Goal: Task Accomplishment & Management: Manage account settings

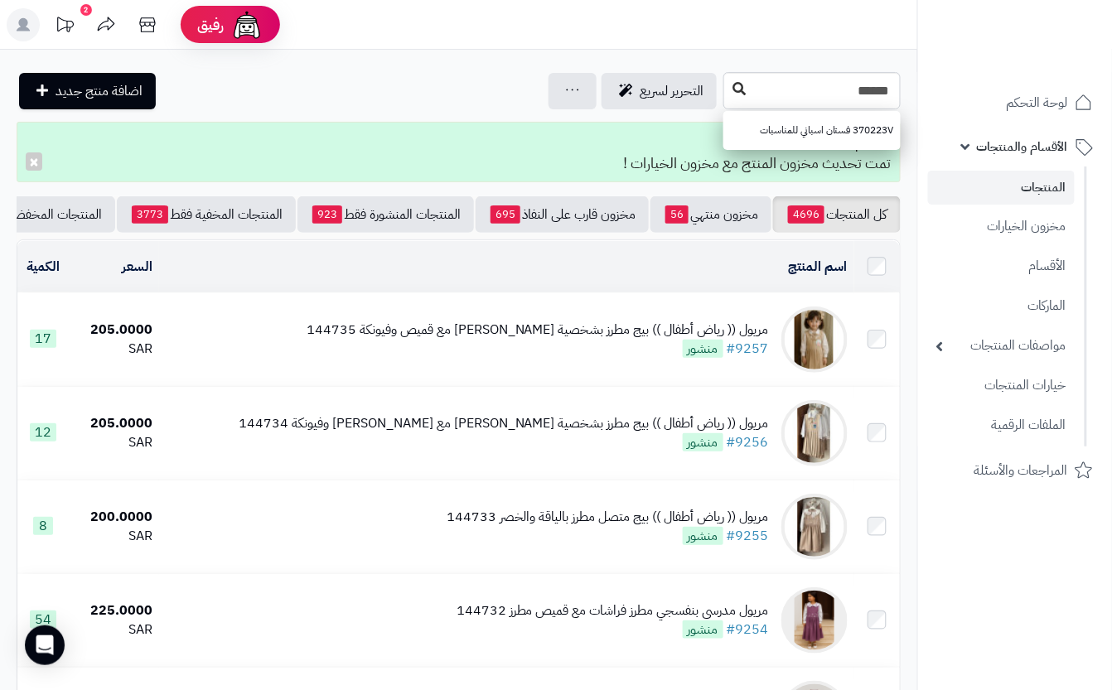
type input "******"
click at [733, 91] on icon at bounding box center [739, 88] width 13 height 13
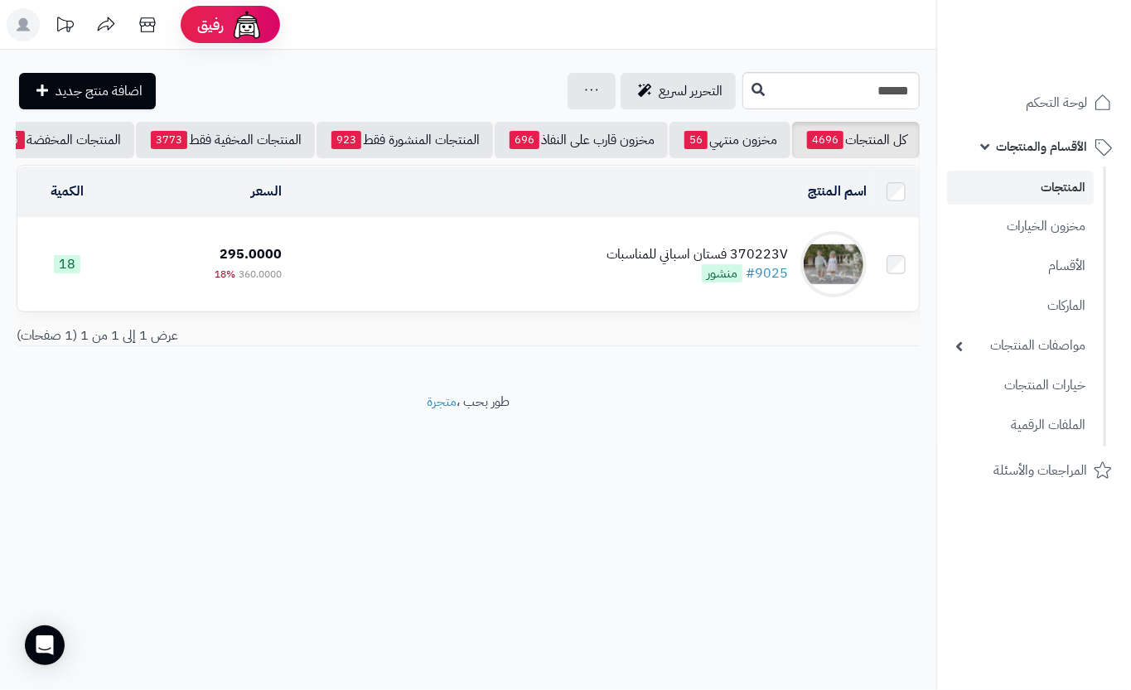
click at [630, 302] on td "370223V فستان اسباني للمناسبات #9025 منشور" at bounding box center [580, 264] width 585 height 93
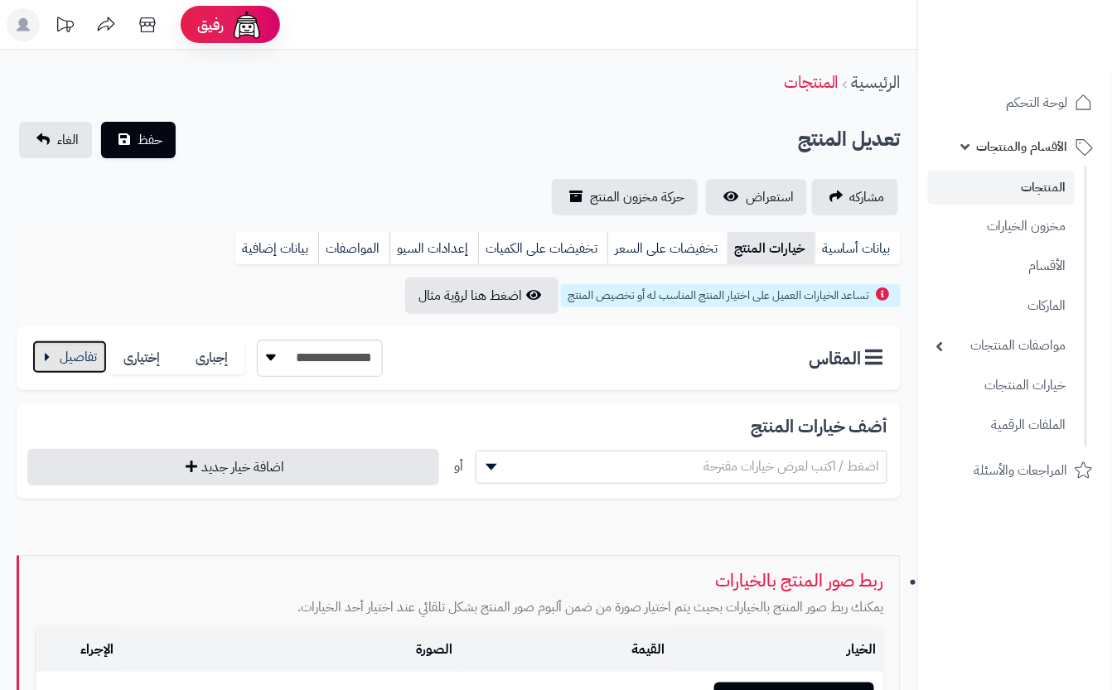
click at [58, 356] on button "button" at bounding box center [69, 357] width 75 height 33
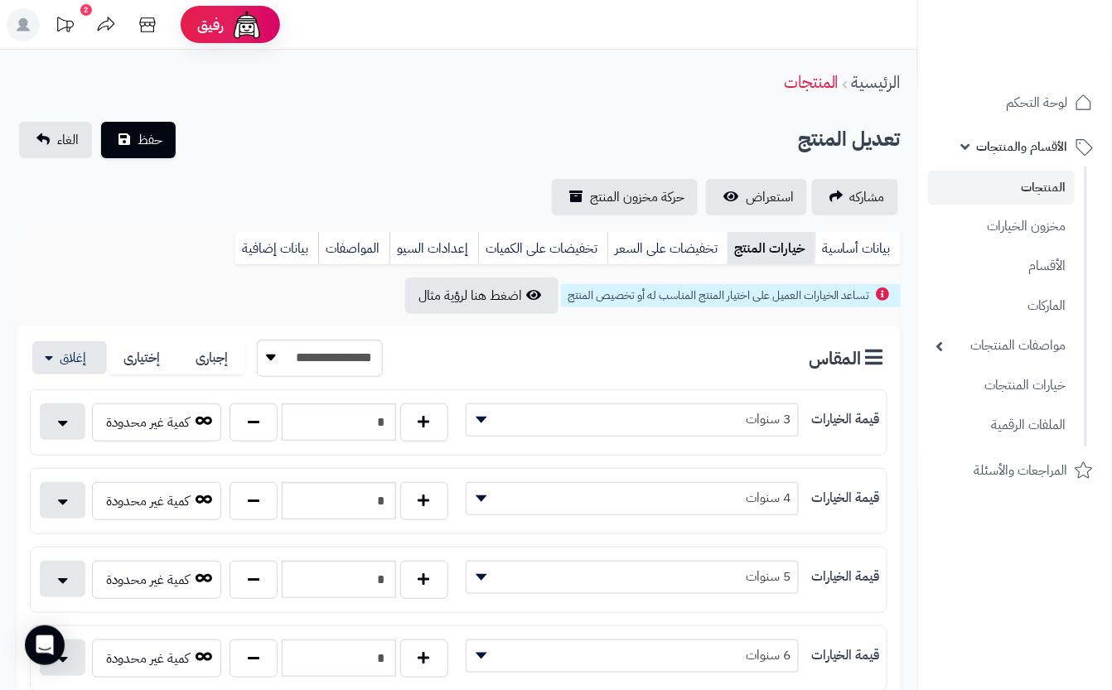
click at [494, 98] on div "الرئيسية المنتجات" at bounding box center [459, 83] width 918 height 46
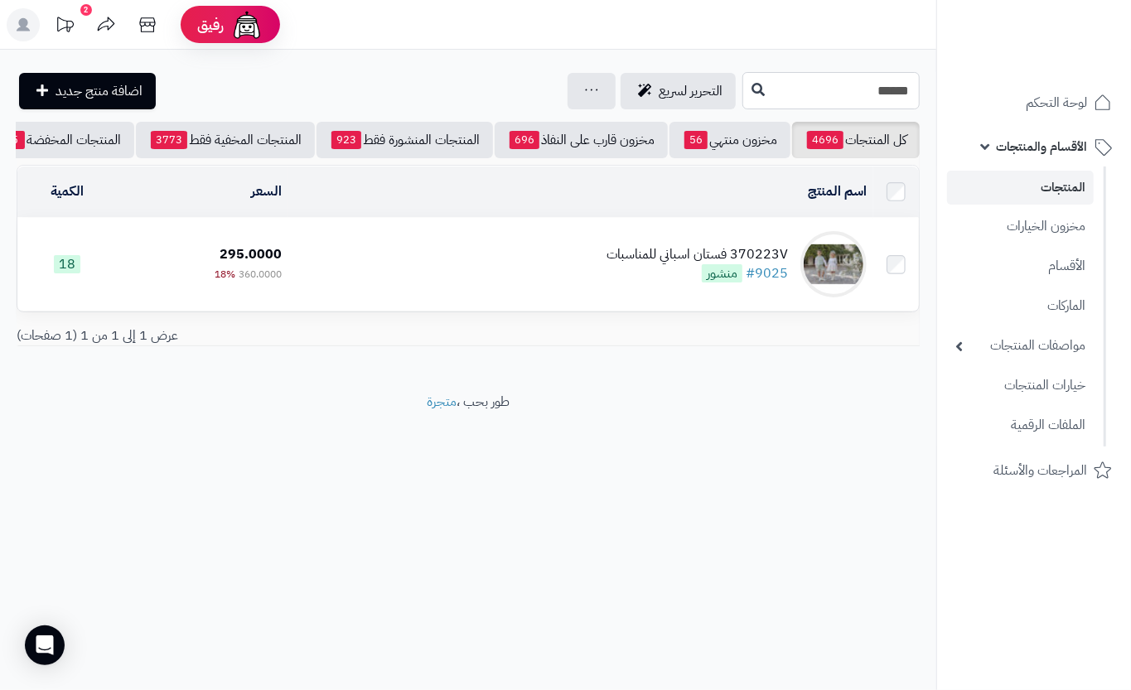
click at [743, 85] on input "******" at bounding box center [831, 90] width 177 height 37
type input "*****"
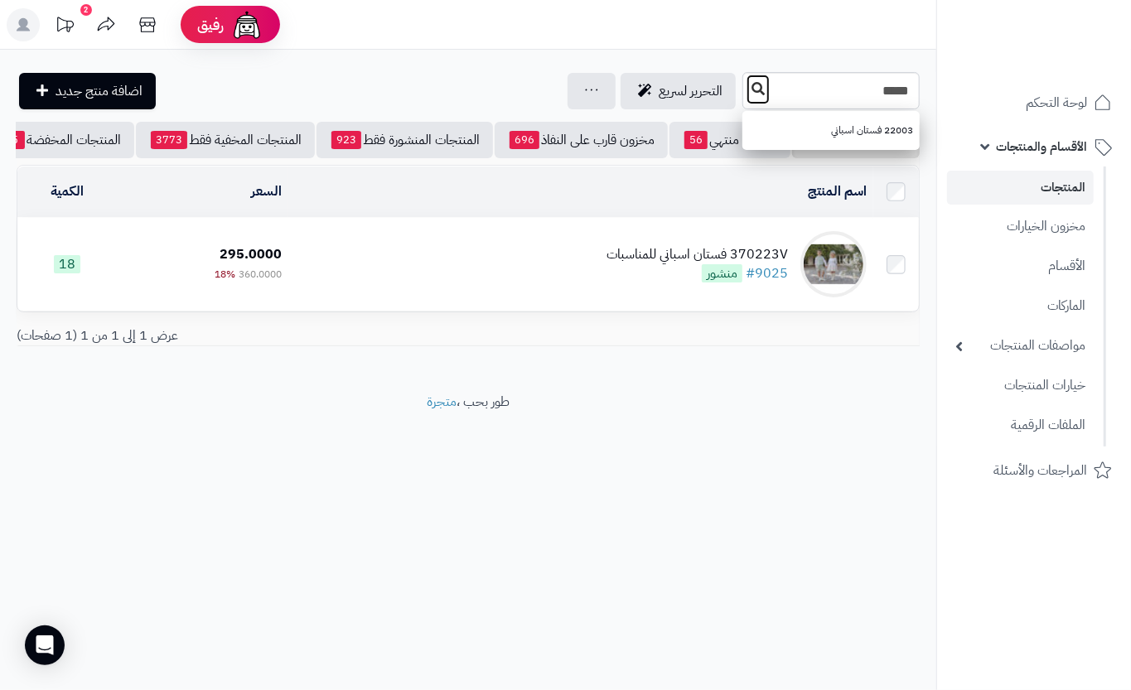
click at [752, 87] on icon at bounding box center [758, 88] width 13 height 13
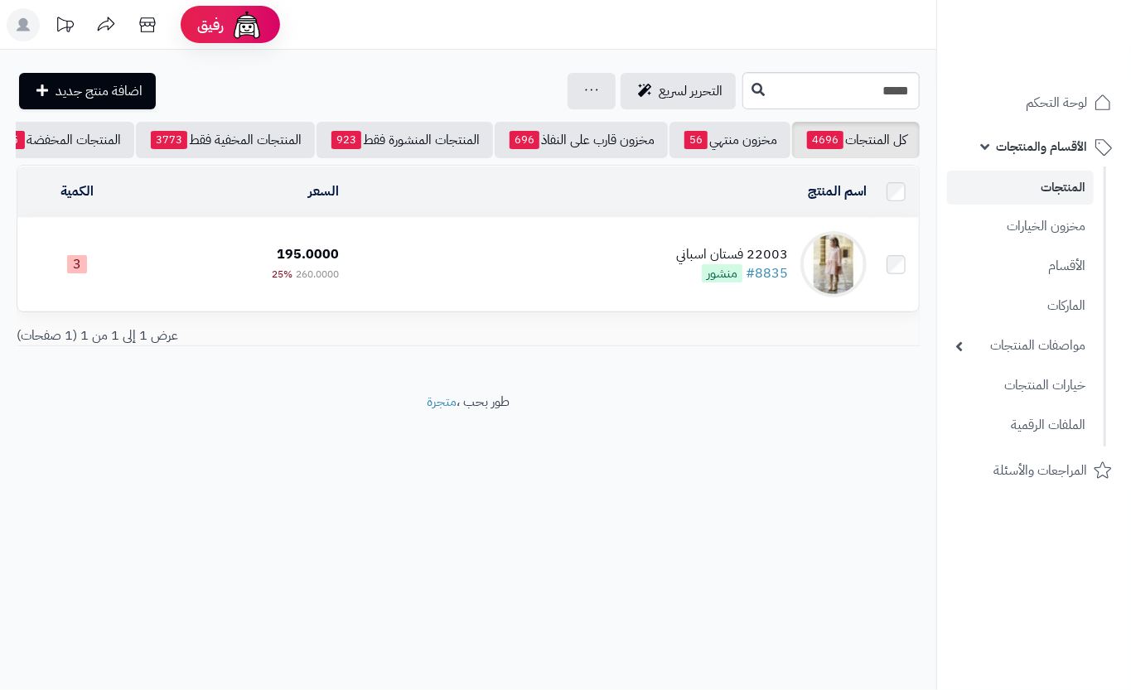
click at [512, 296] on td "22003 فستان اسباني #8835 منشور" at bounding box center [610, 264] width 528 height 93
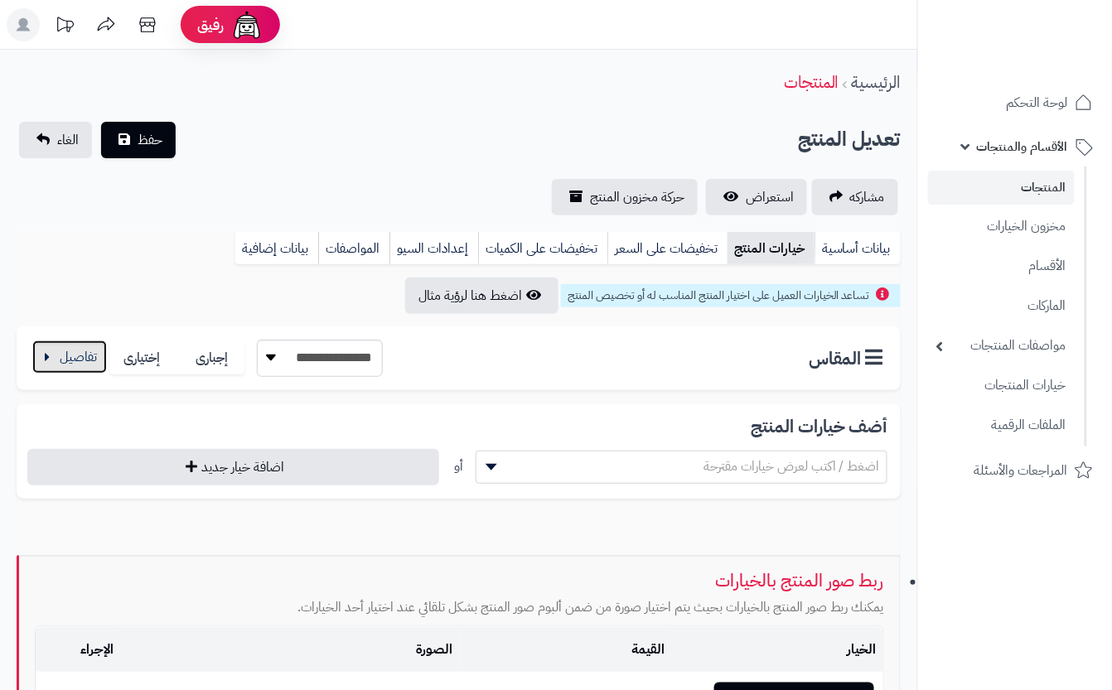
click at [90, 356] on button "button" at bounding box center [69, 357] width 75 height 33
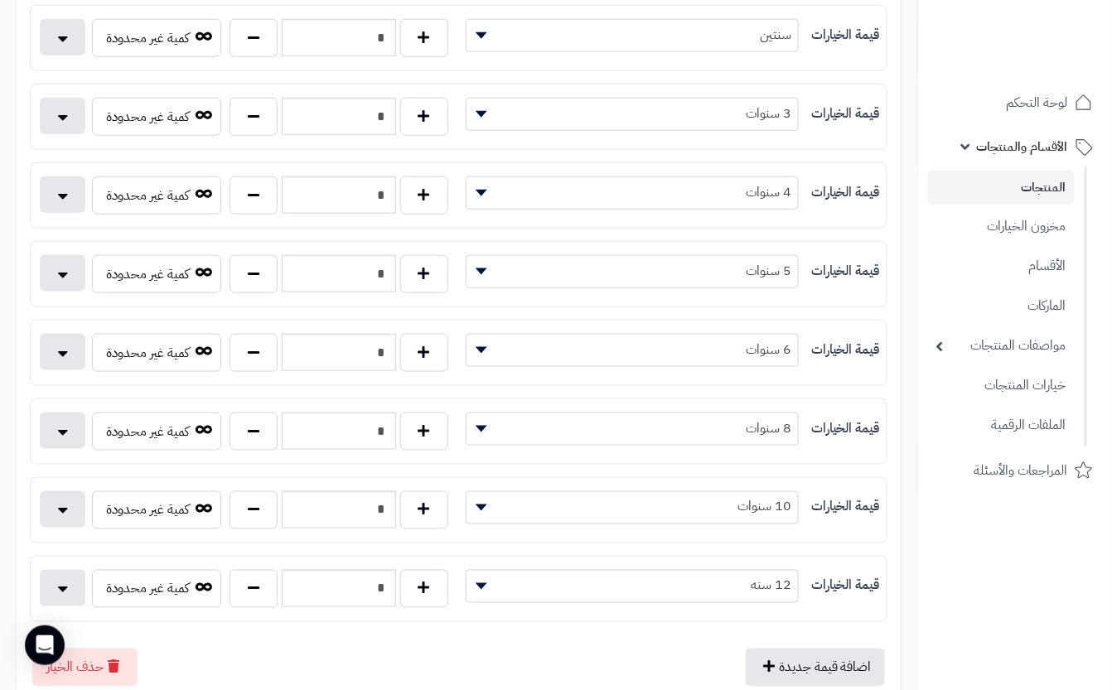
scroll to position [442, 0]
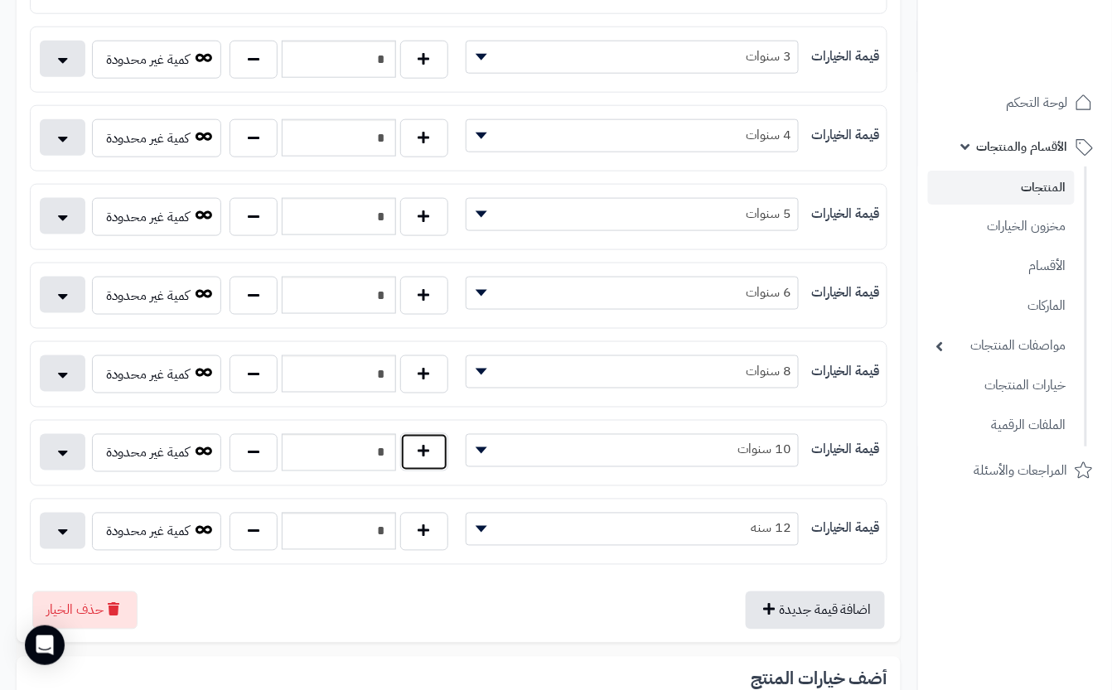
click at [416, 454] on button "button" at bounding box center [424, 452] width 48 height 38
type input "*"
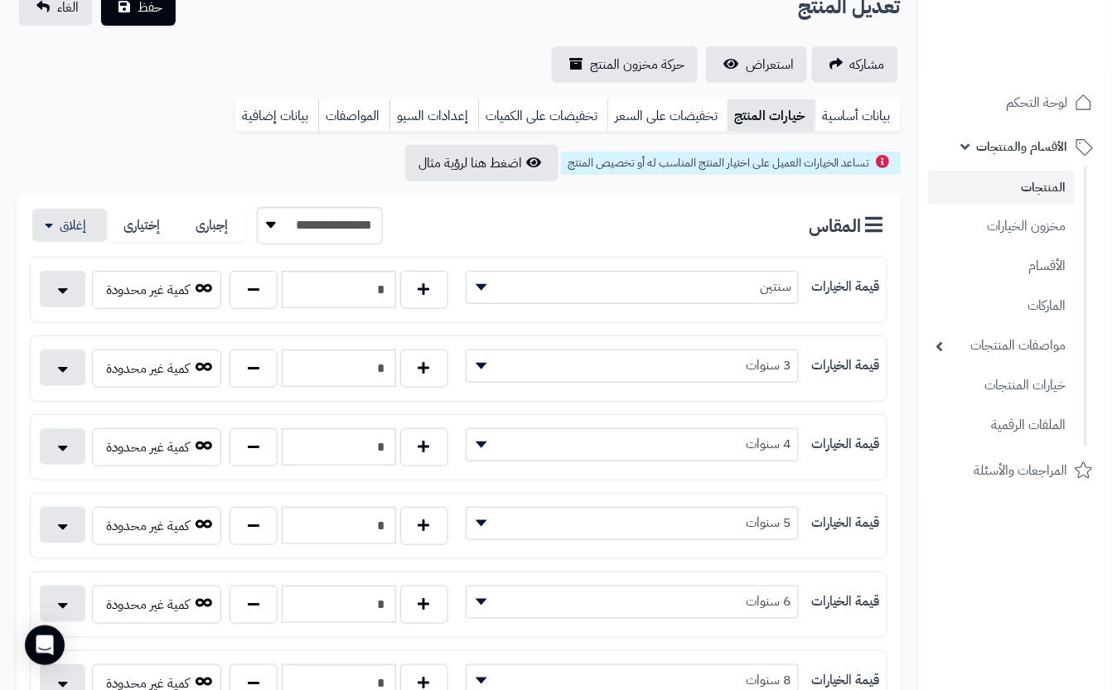
scroll to position [0, 0]
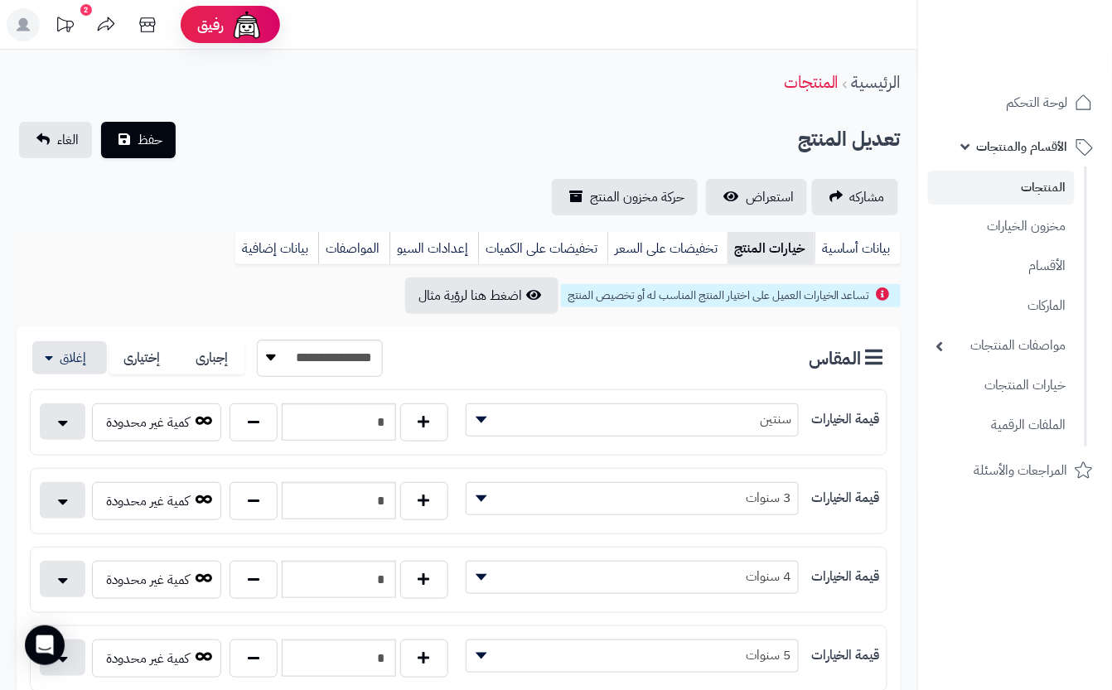
drag, startPoint x: 287, startPoint y: 138, endPoint x: 273, endPoint y: 133, distance: 14.7
click at [287, 136] on div "تعديل المنتج حفظ الغاء" at bounding box center [459, 140] width 884 height 36
click at [144, 153] on button "حفظ" at bounding box center [138, 139] width 75 height 36
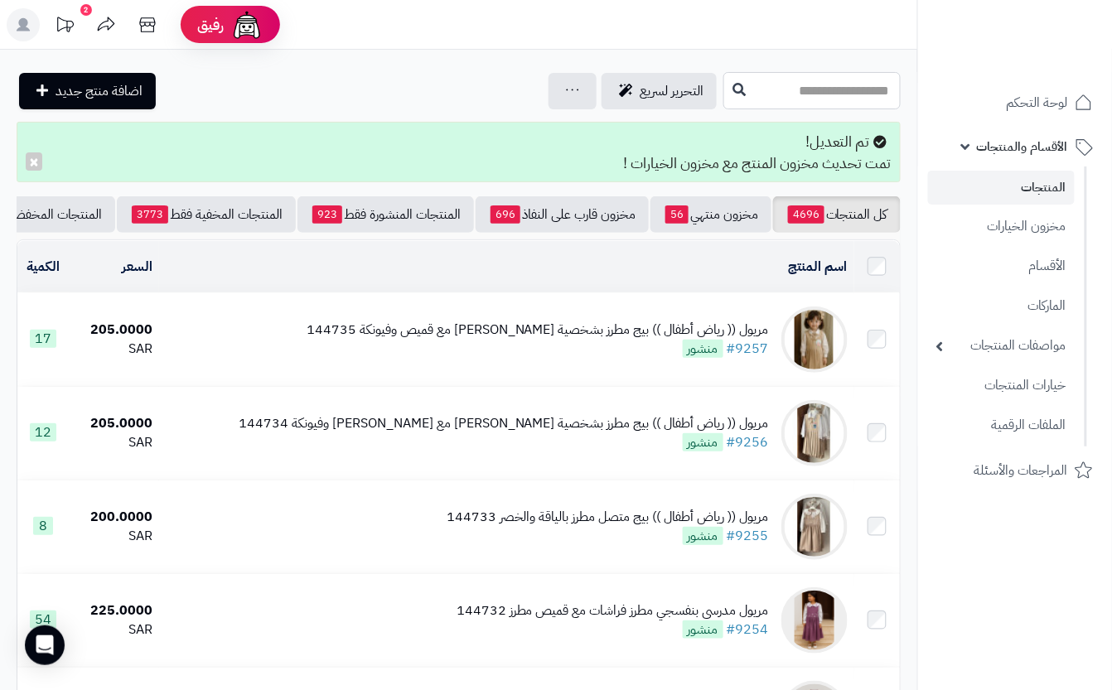
click at [724, 83] on input "text" at bounding box center [812, 90] width 177 height 37
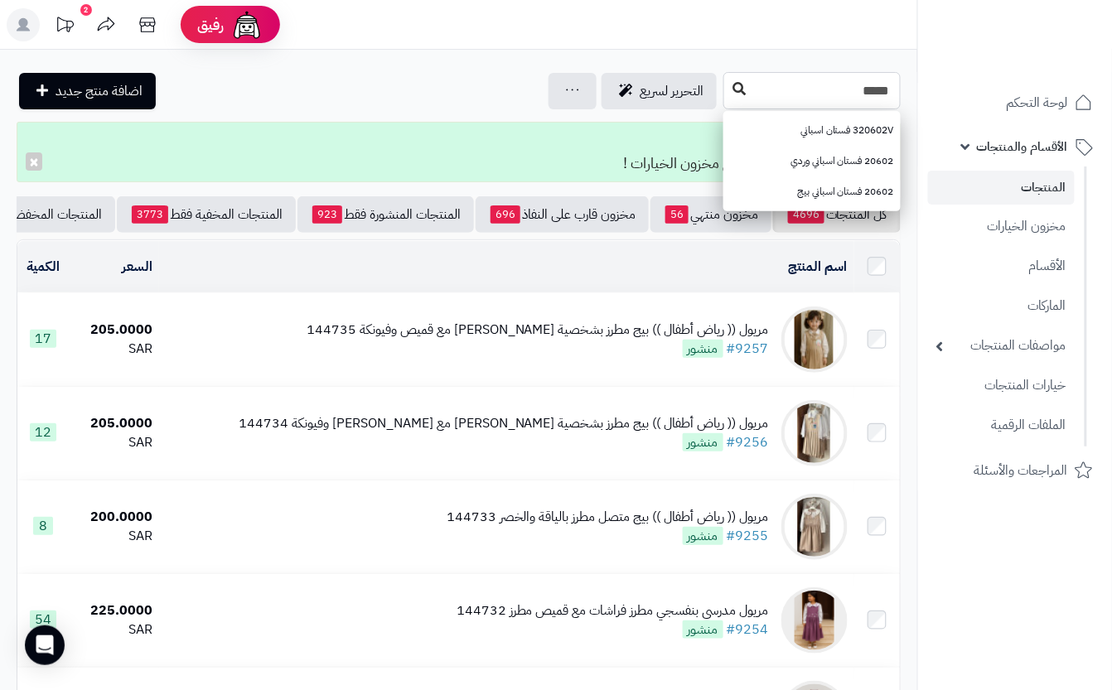
type input "*****"
click at [727, 97] on button at bounding box center [739, 89] width 25 height 31
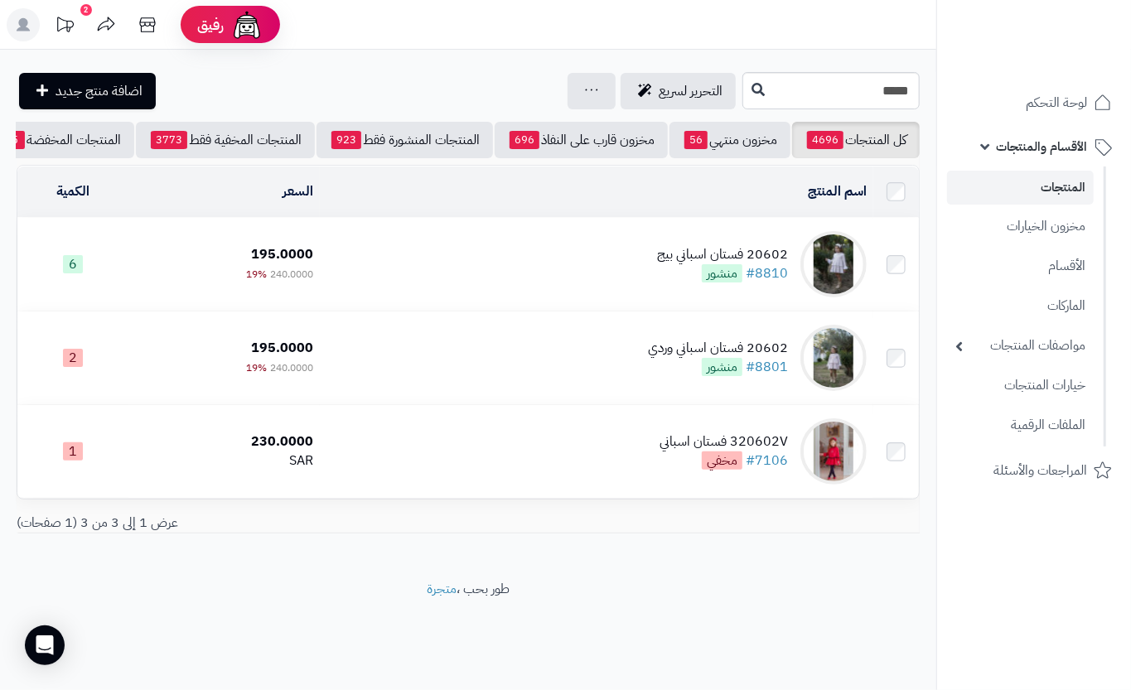
click at [398, 283] on td "20602 فستان اسباني بيج #8810 منشور" at bounding box center [597, 264] width 554 height 93
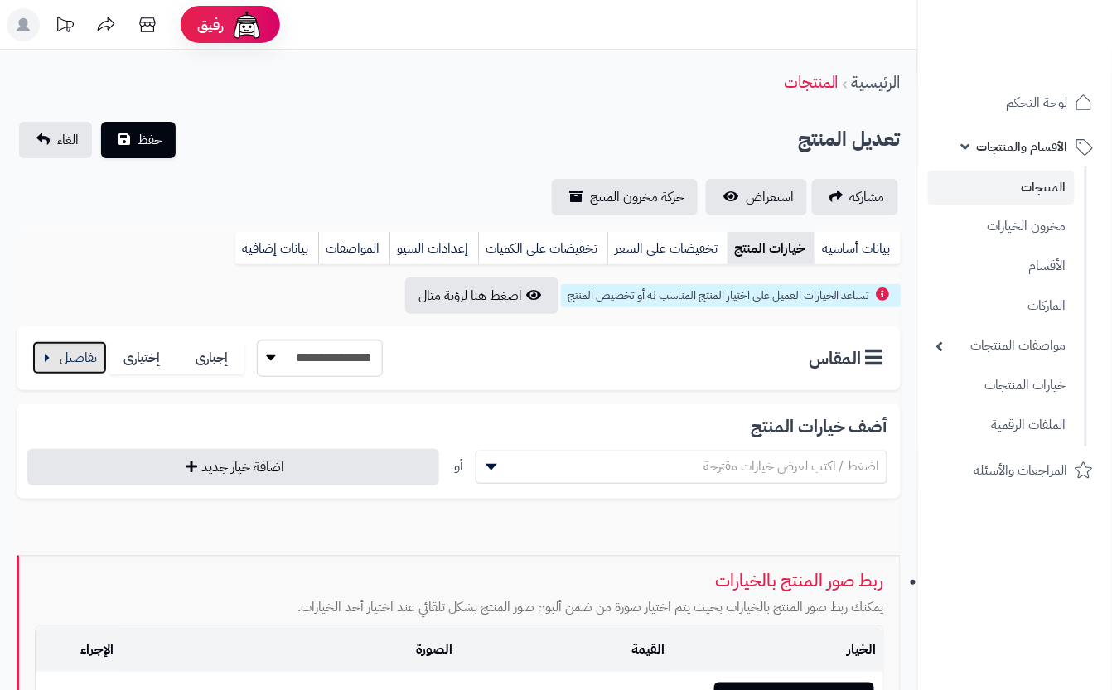
click at [74, 356] on button "button" at bounding box center [69, 357] width 75 height 33
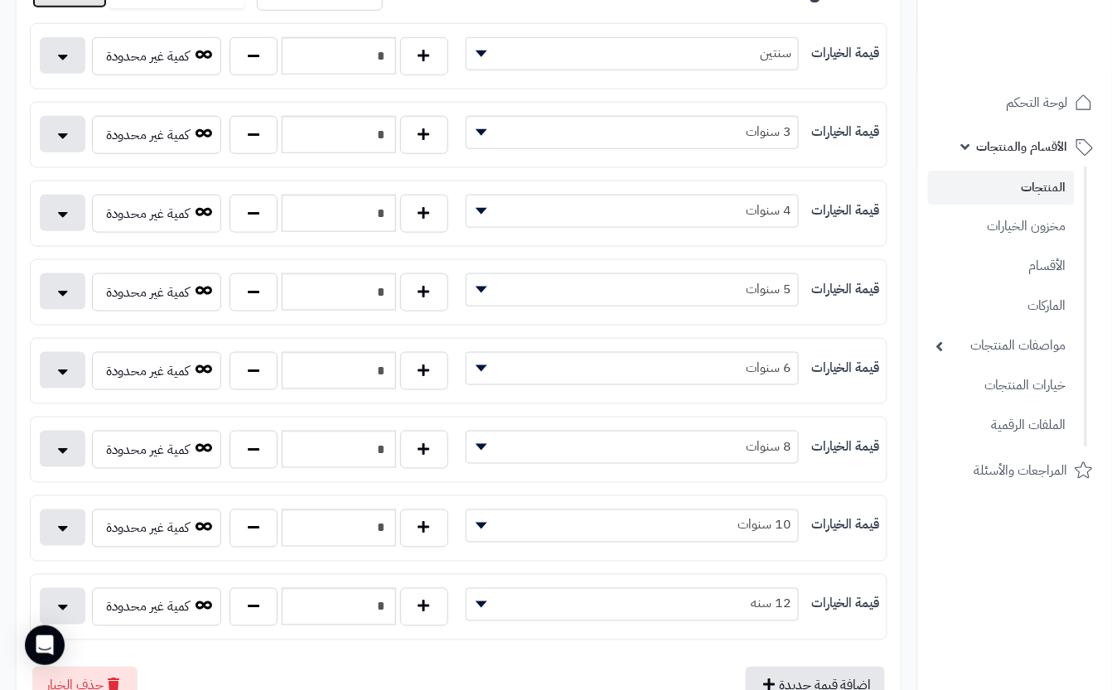
scroll to position [552, 0]
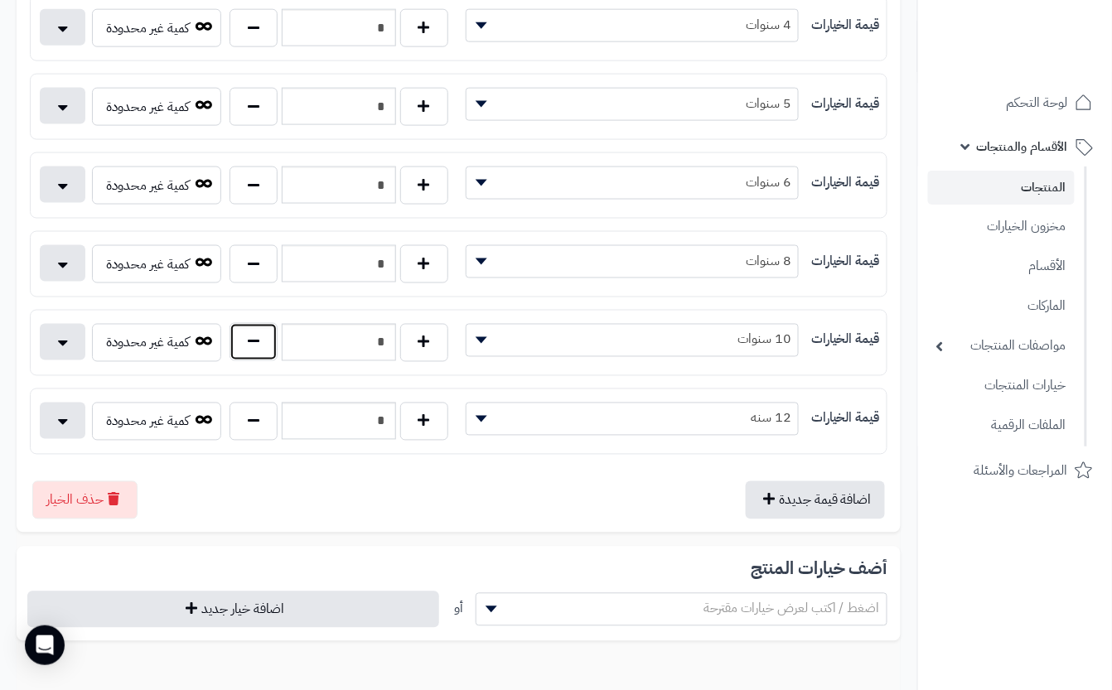
click at [256, 353] on button "button" at bounding box center [254, 342] width 48 height 38
type input "*"
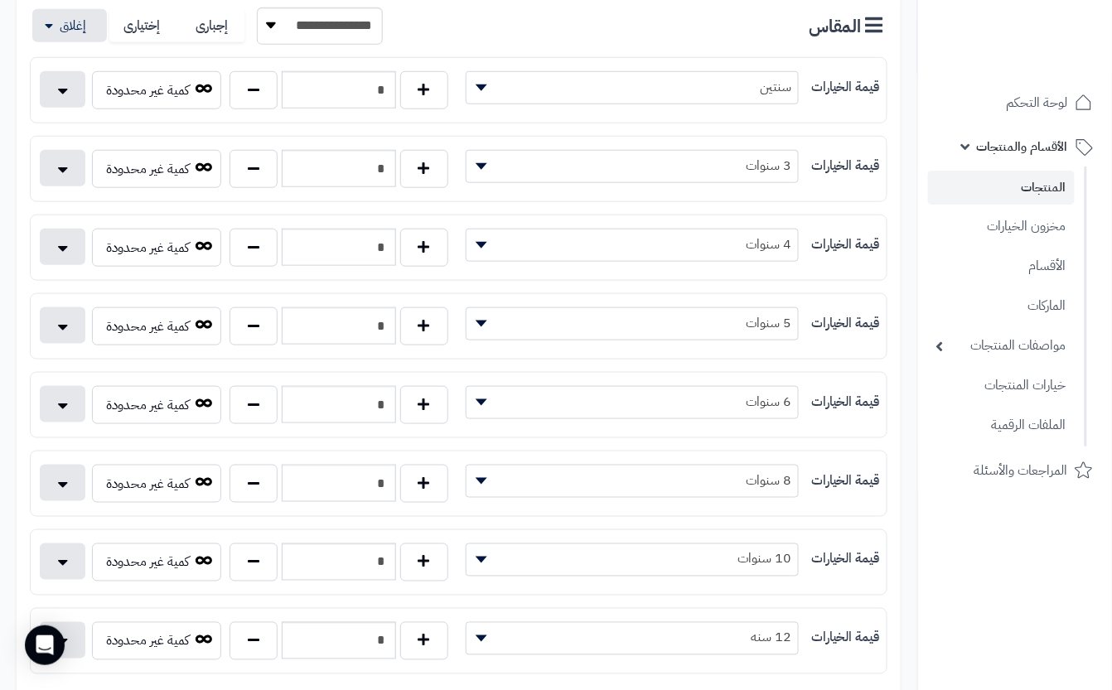
scroll to position [0, 0]
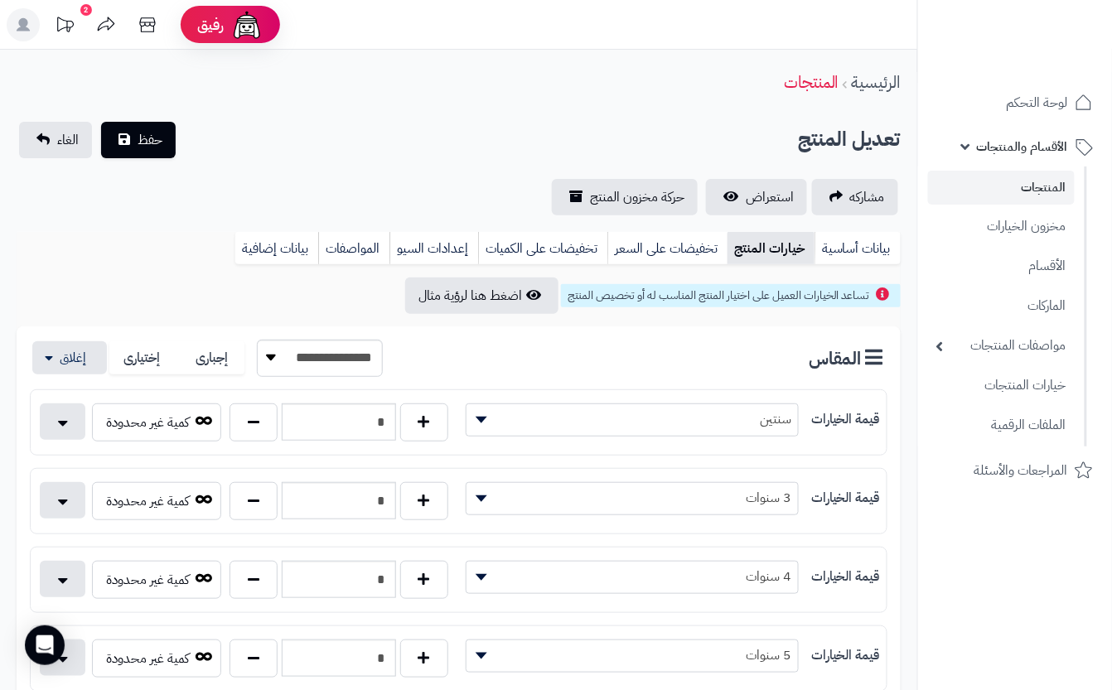
click at [295, 128] on div "تعديل المنتج حفظ الغاء" at bounding box center [459, 140] width 884 height 36
click at [149, 133] on span "حفظ" at bounding box center [150, 139] width 25 height 20
